Goal: Transaction & Acquisition: Purchase product/service

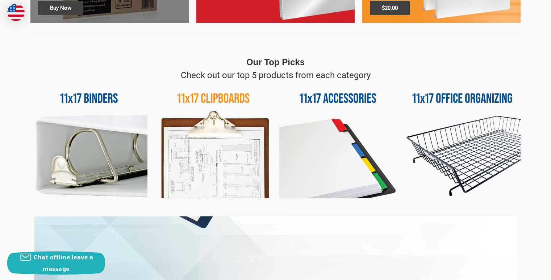
scroll to position [326, 0]
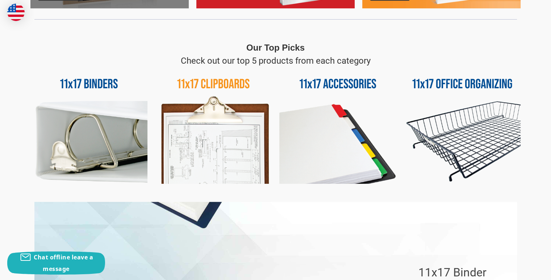
click at [228, 143] on img at bounding box center [213, 125] width 117 height 117
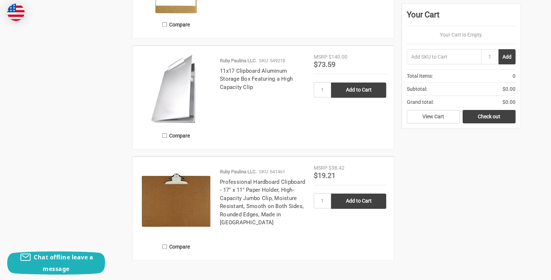
scroll to position [579, 0]
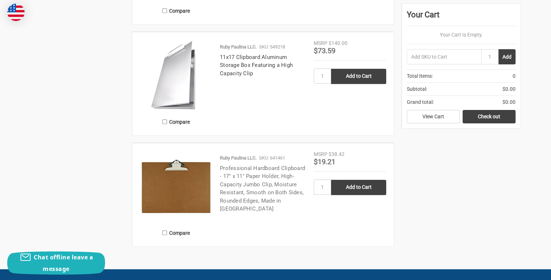
click at [270, 178] on link "Professional Hardboard Clipboard - 17" x 11" Paper Holder, High-Capacity Jumbo …" at bounding box center [262, 188] width 85 height 47
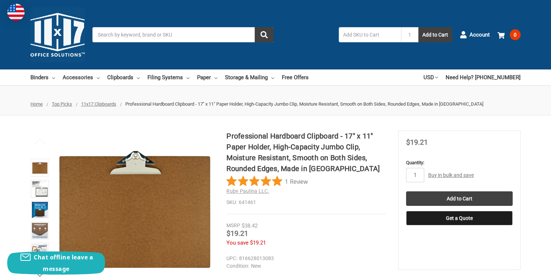
click at [448, 176] on link "Buy in bulk and save" at bounding box center [451, 175] width 46 height 6
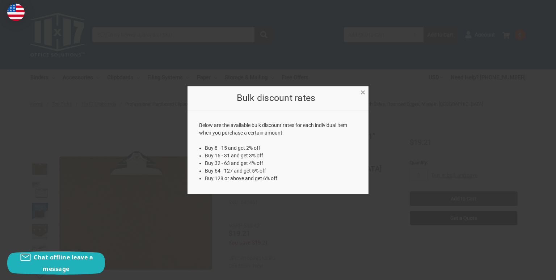
click at [362, 92] on span "×" at bounding box center [363, 92] width 5 height 10
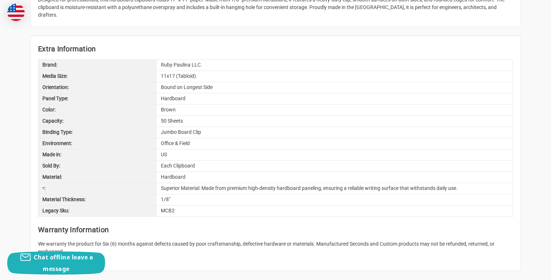
scroll to position [290, 0]
